Goal: Task Accomplishment & Management: Manage account settings

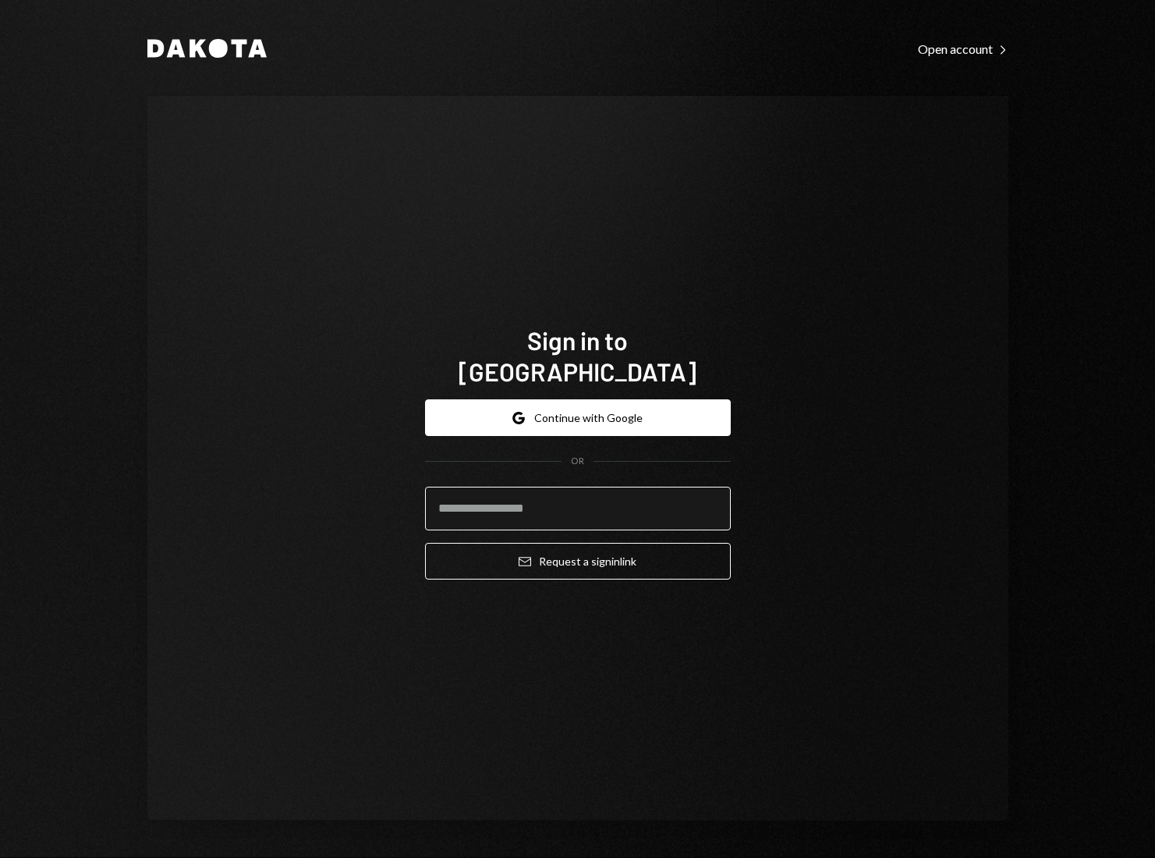
click at [522, 492] on input "email" at bounding box center [578, 509] width 306 height 44
type input "**********"
click at [425, 543] on button "Email Request a sign in link" at bounding box center [578, 561] width 306 height 37
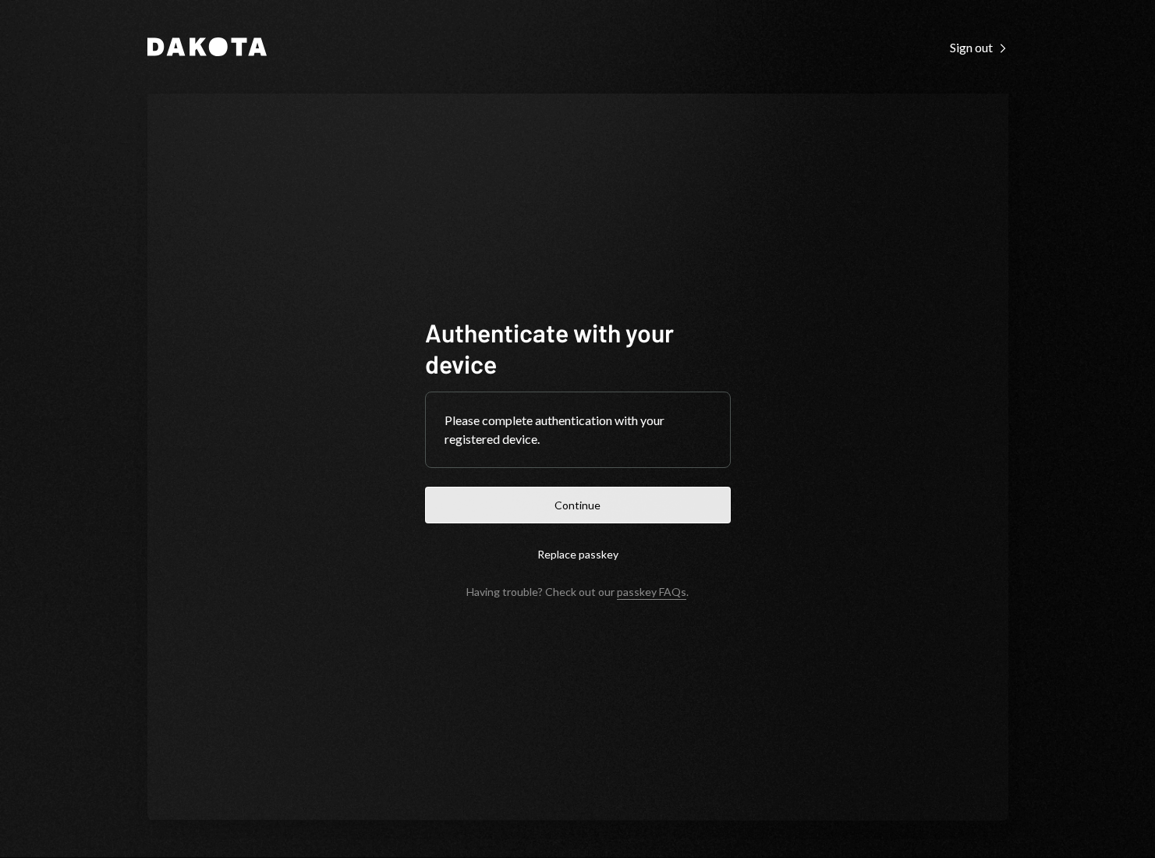
click at [618, 516] on button "Continue" at bounding box center [578, 505] width 306 height 37
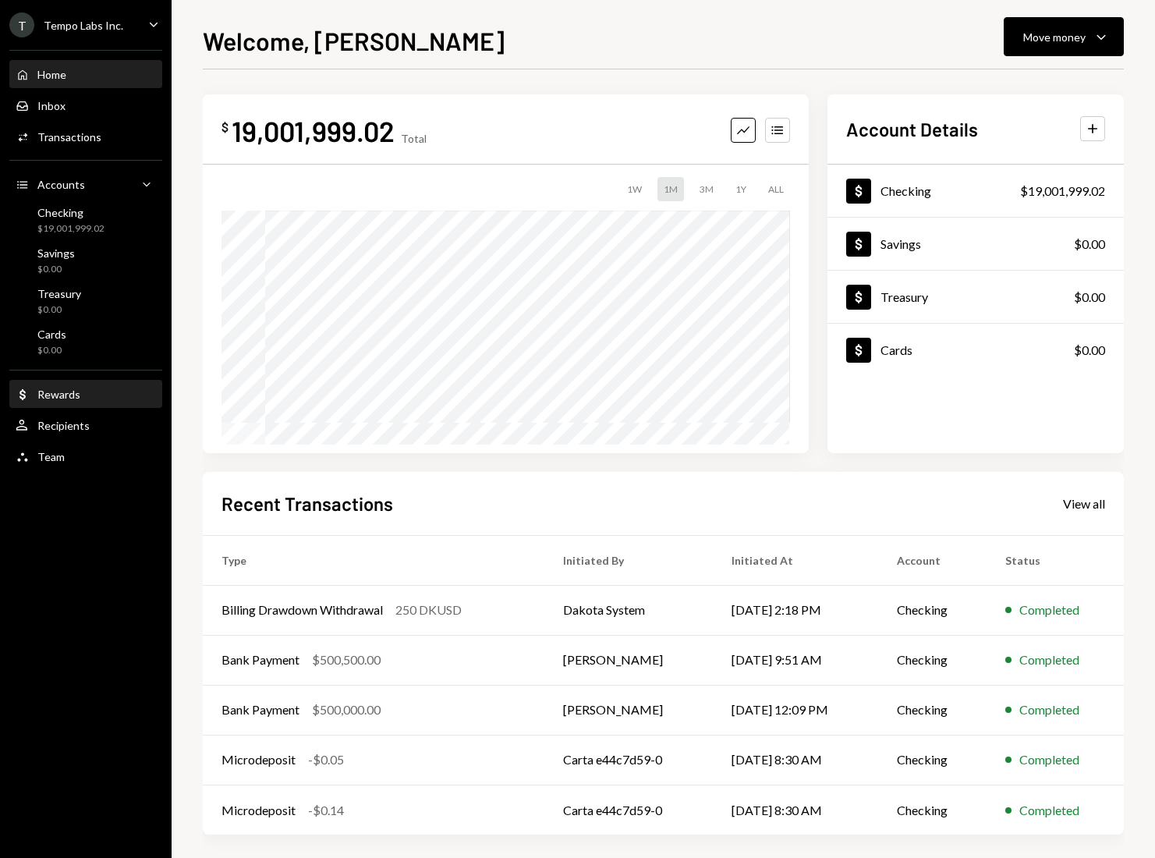
click at [69, 402] on div "Dollar Rewards" at bounding box center [86, 394] width 140 height 27
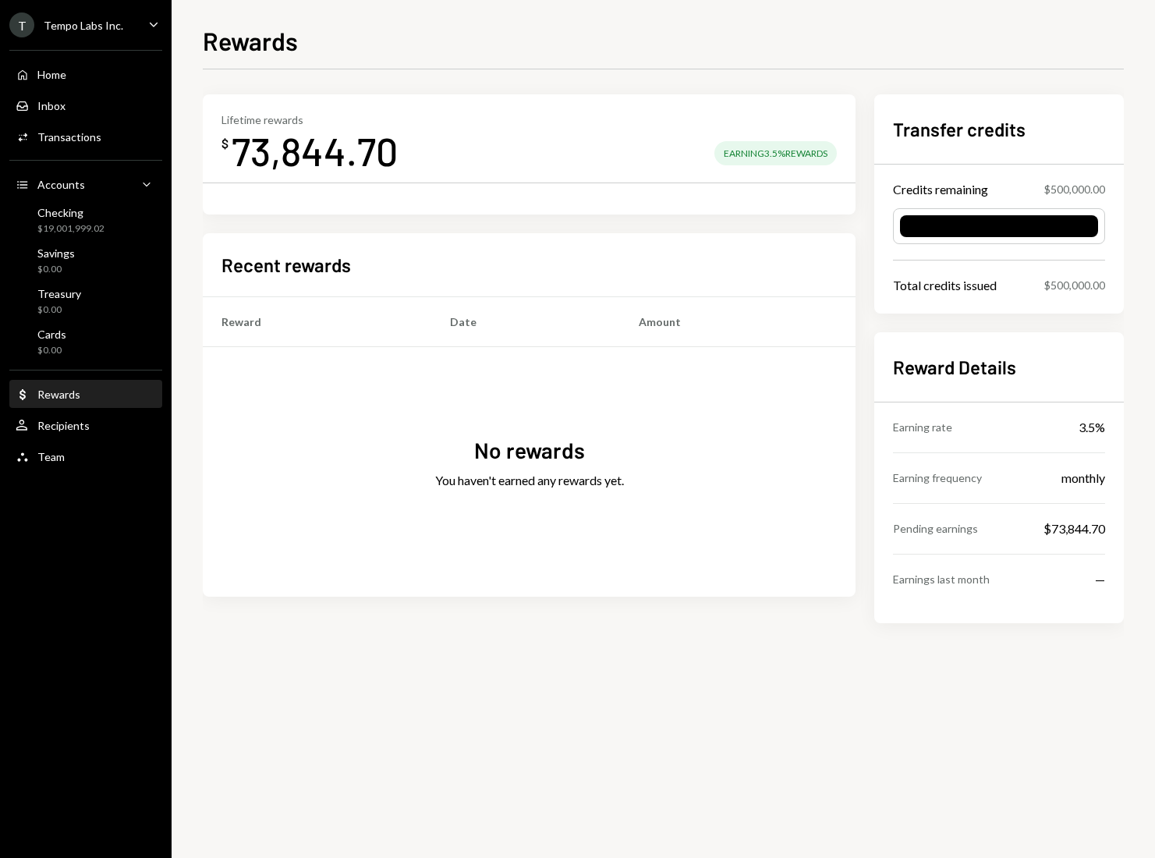
click at [120, 17] on div "T Tempo Labs Inc. Caret Down" at bounding box center [86, 24] width 172 height 25
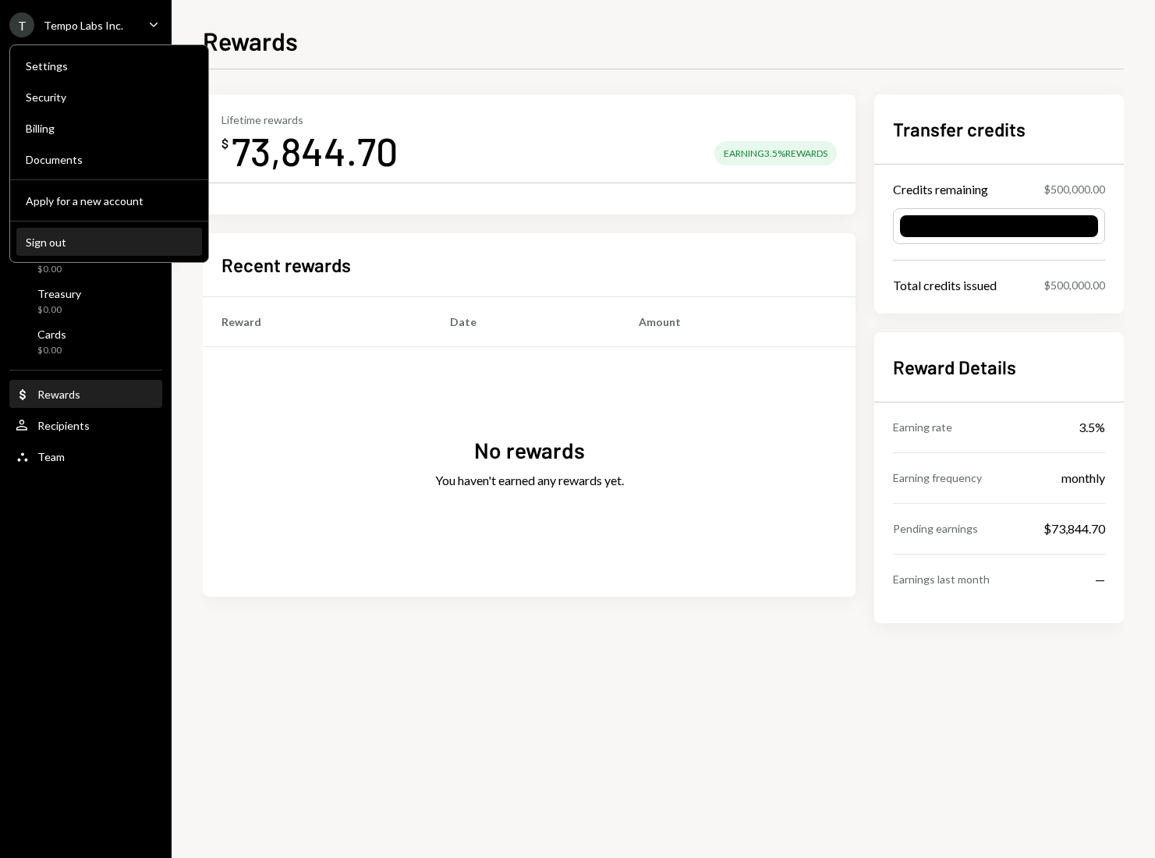
click at [44, 242] on div "Sign out" at bounding box center [109, 242] width 167 height 13
